Goal: Task Accomplishment & Management: Manage account settings

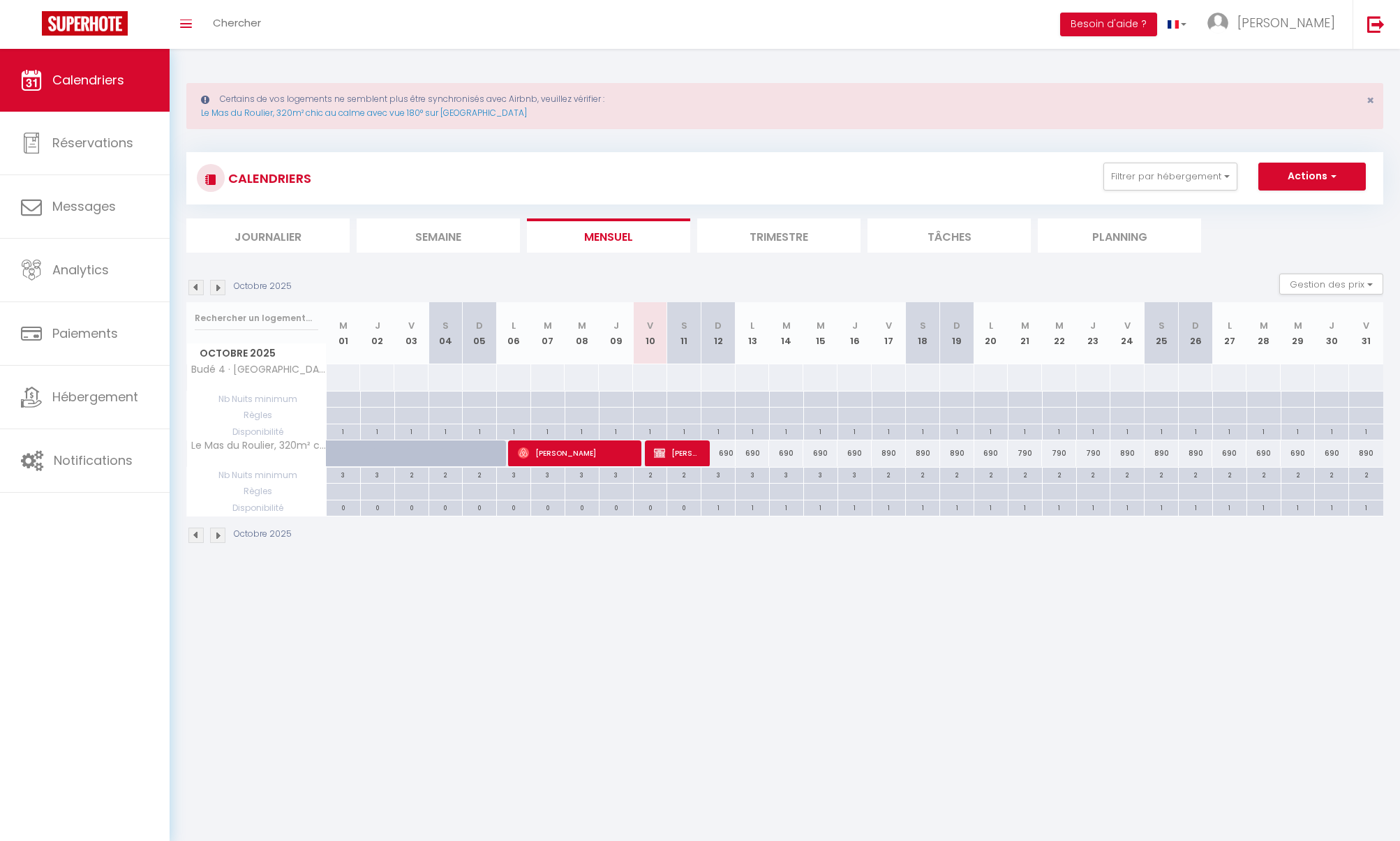
select select
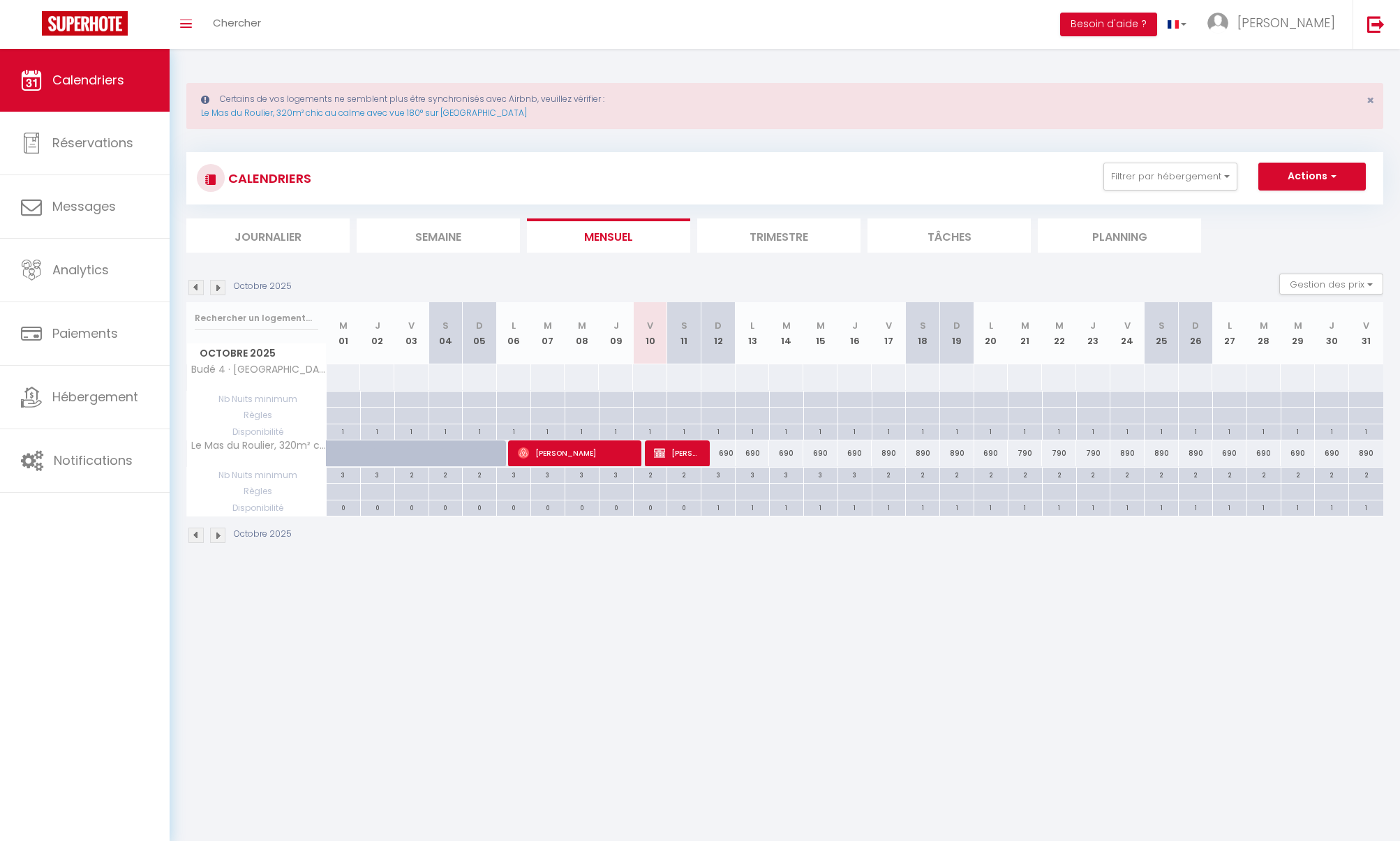
click at [688, 452] on span "[PERSON_NAME]" at bounding box center [676, 452] width 45 height 26
select select "OK"
select select "KO"
select select "0"
select select "1"
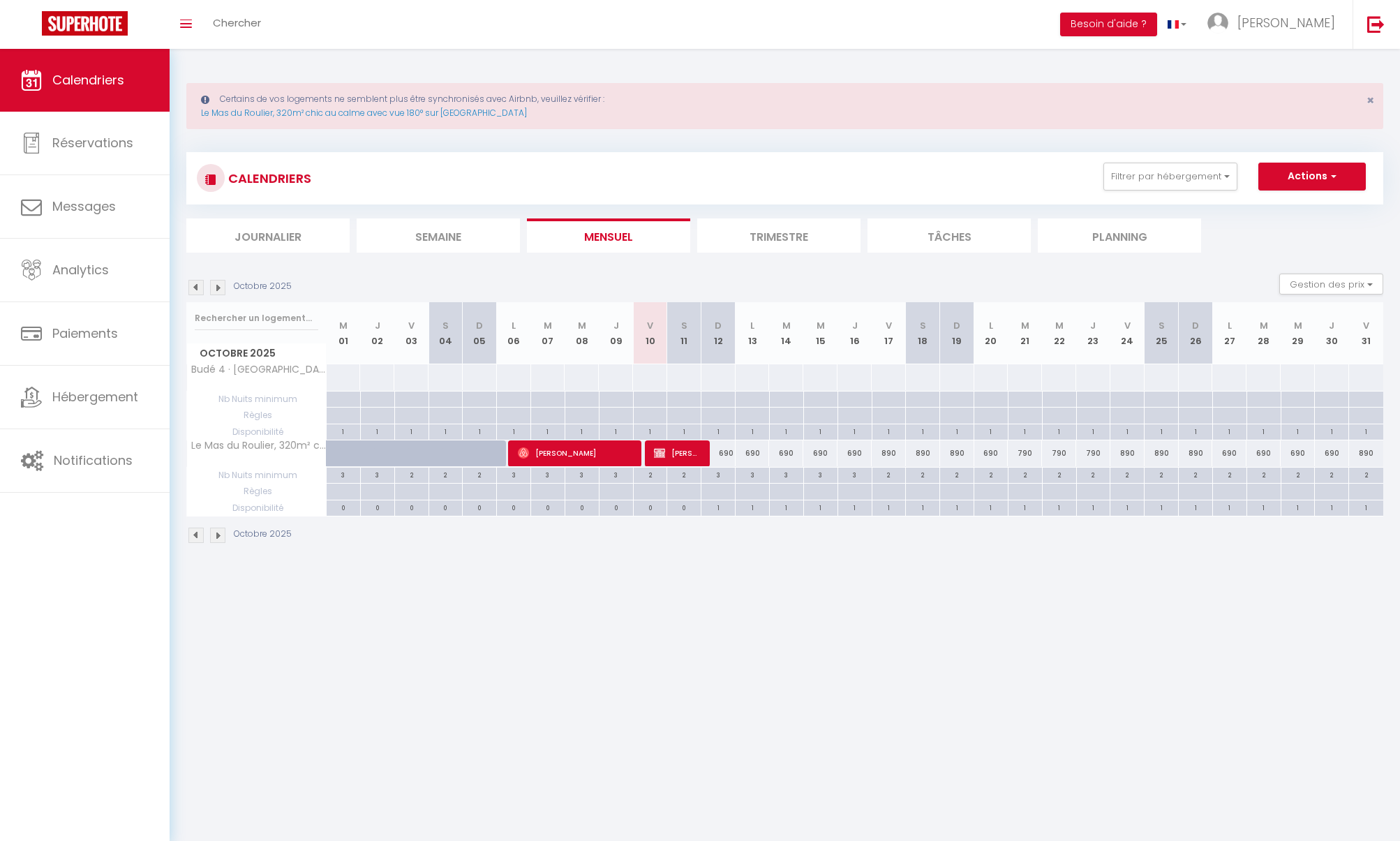
select select "1"
select select
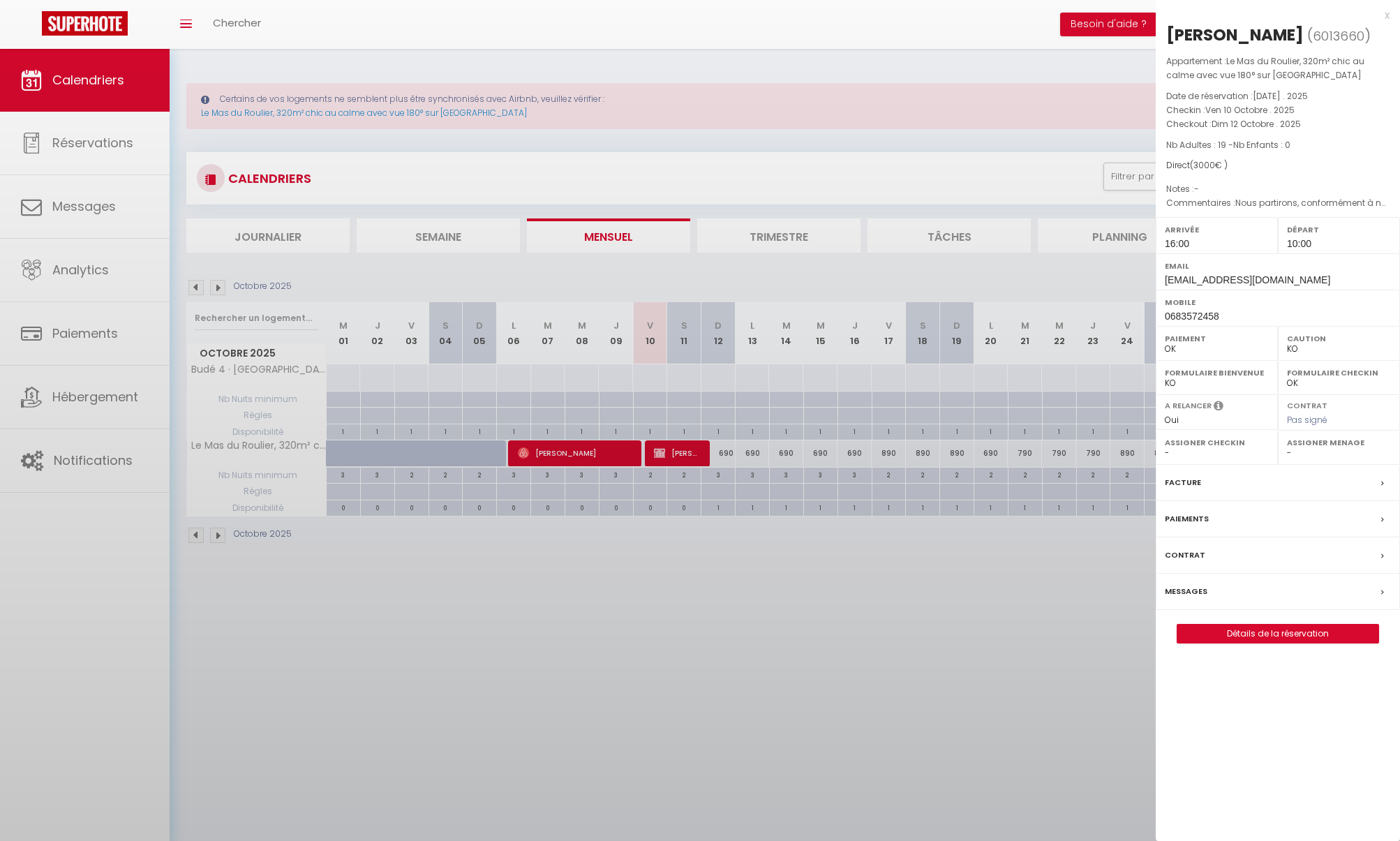
select select "13189"
